Goal: Obtain resource: Obtain resource

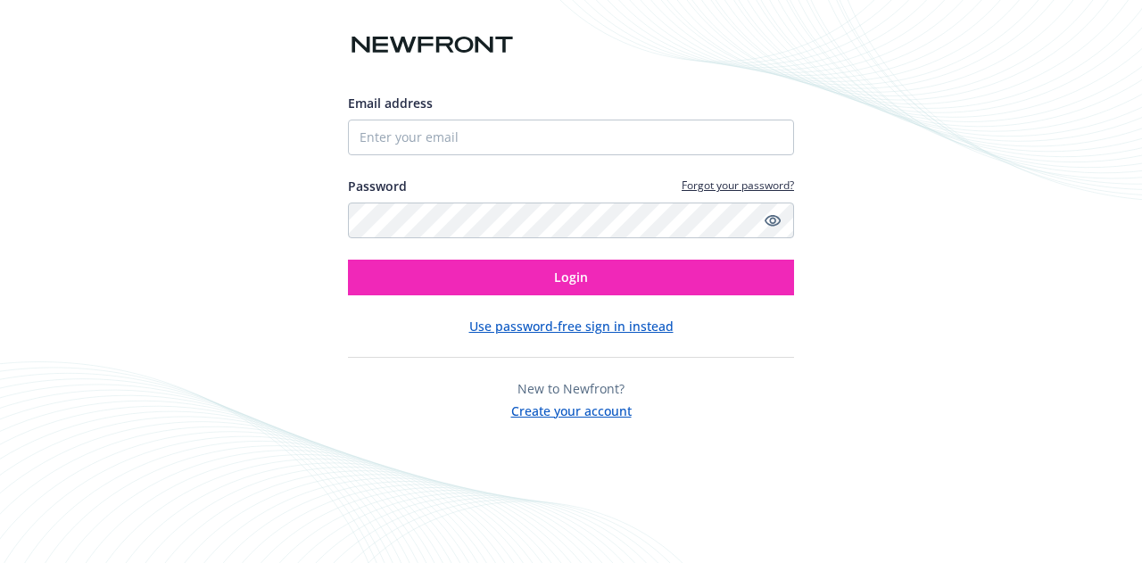
click at [599, 0] on div at bounding box center [571, 0] width 446 height 57
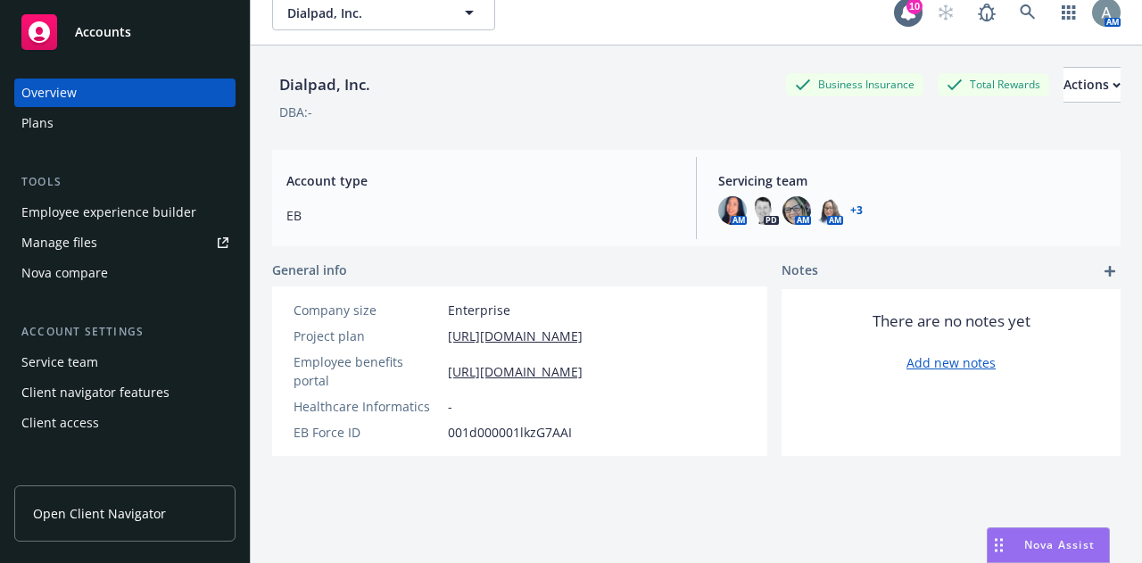
scroll to position [18, 45]
click at [91, 248] on div "Manage files" at bounding box center [59, 242] width 76 height 29
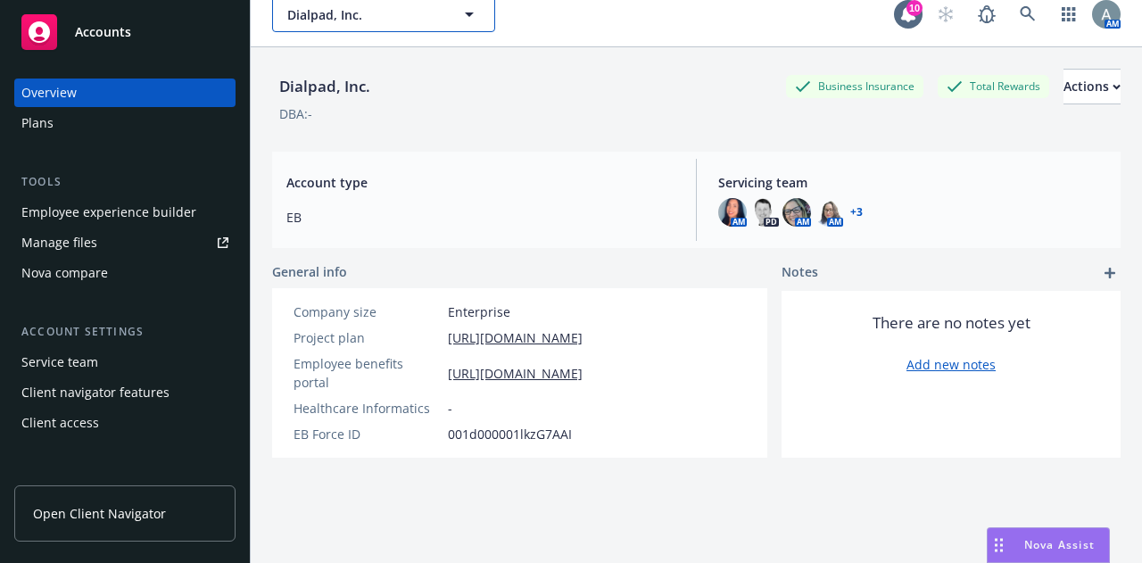
click at [331, 21] on span "Dialpad, Inc." at bounding box center [364, 14] width 154 height 19
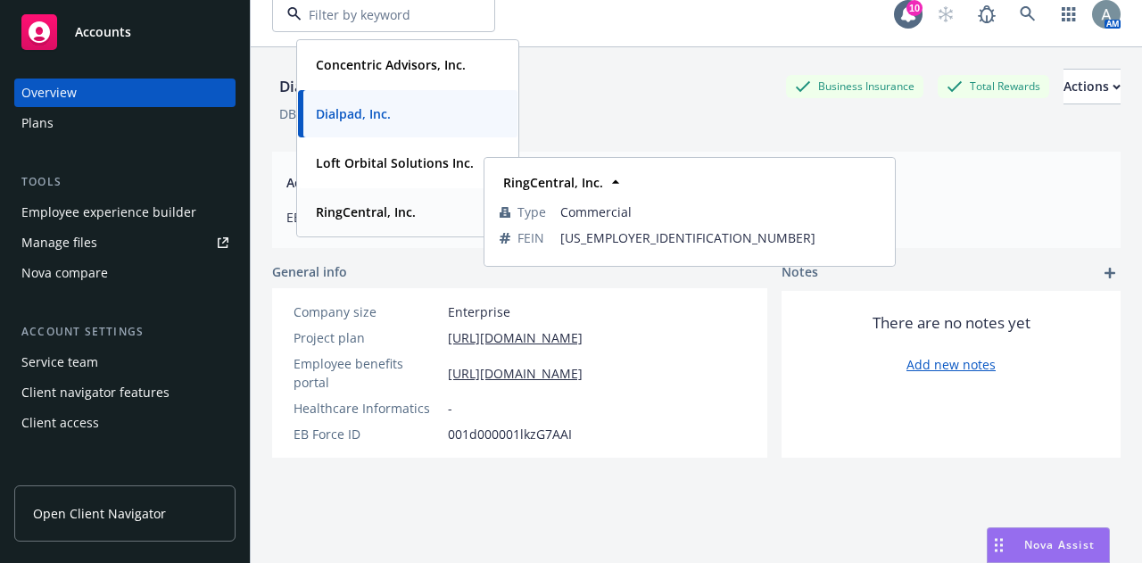
click at [316, 213] on strong "RingCentral, Inc." at bounding box center [366, 211] width 100 height 17
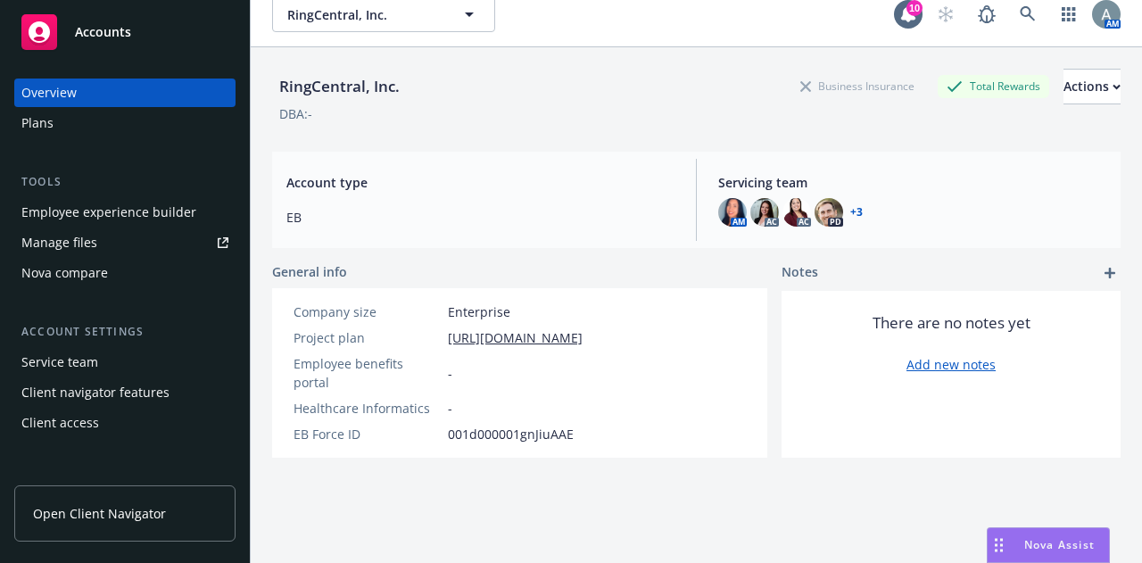
click at [316, 213] on span "EB" at bounding box center [480, 217] width 388 height 19
click at [105, 236] on link "Manage files" at bounding box center [124, 242] width 221 height 29
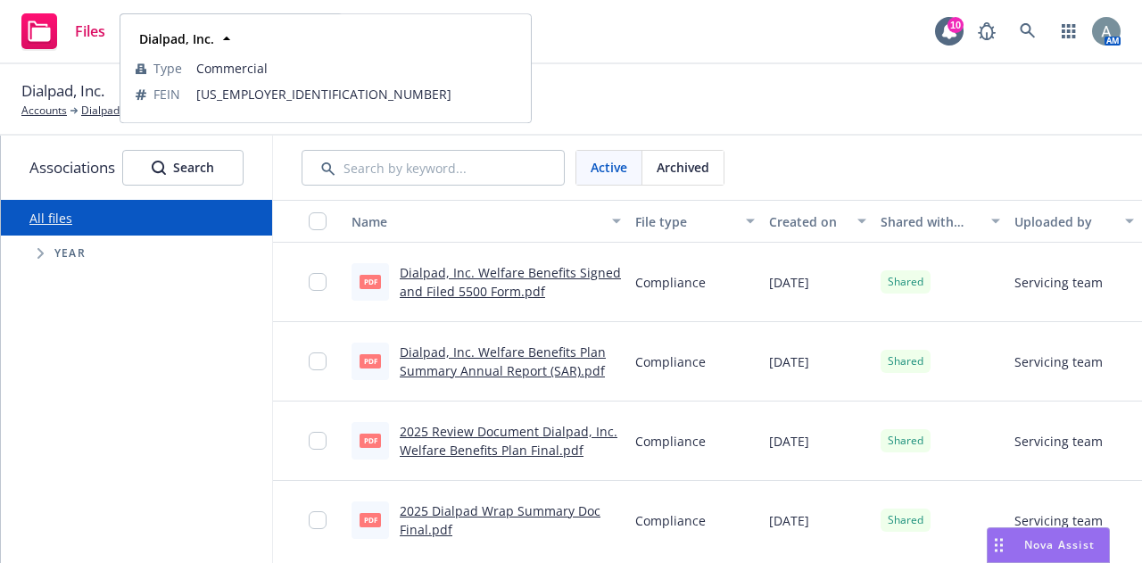
click at [321, 13] on div "Dialpad, Inc. Type Commercial FEIN [US_EMPLOYER_IDENTIFICATION_NUMBER]" at bounding box center [326, 68] width 412 height 110
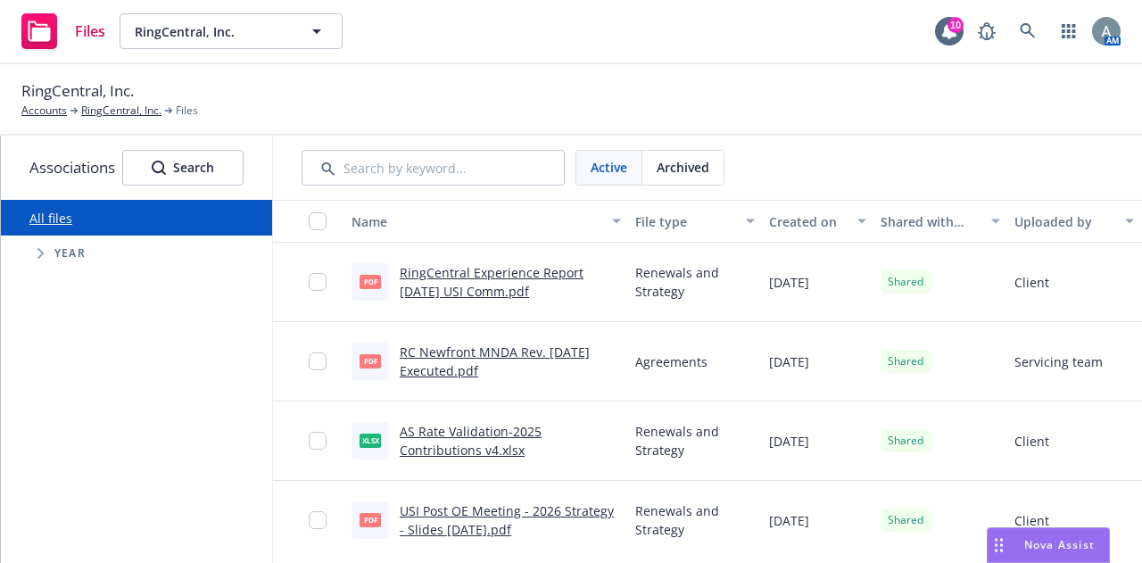
click at [71, 253] on span "Year" at bounding box center [69, 253] width 31 height 11
click at [379, 178] on input "Search by keyword..." at bounding box center [432, 168] width 263 height 36
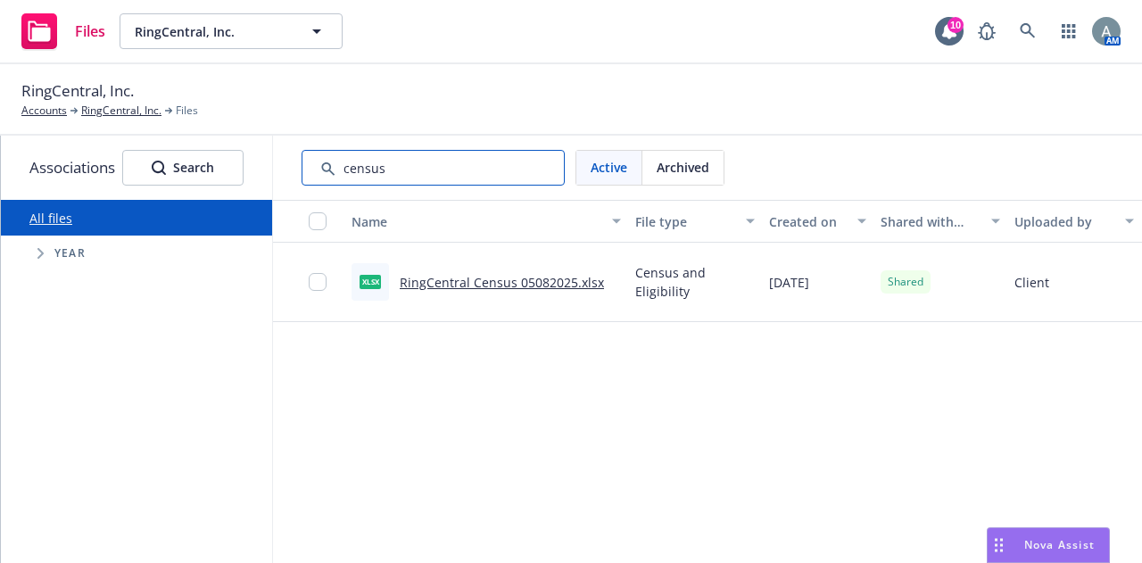
type input "census"
click at [465, 280] on link "RingCentral Census 05082025.xlsx" at bounding box center [502, 282] width 204 height 17
